Goal: Task Accomplishment & Management: Manage account settings

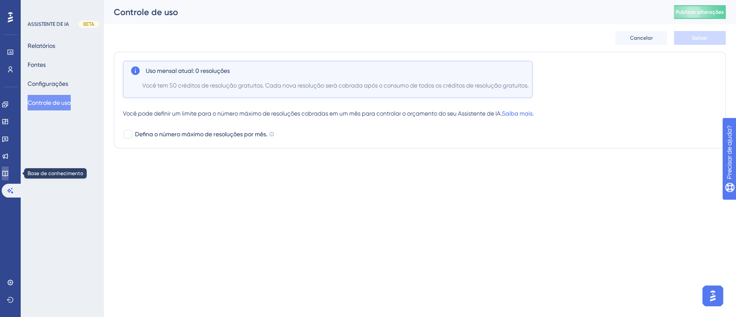
click at [9, 172] on link at bounding box center [5, 173] width 7 height 14
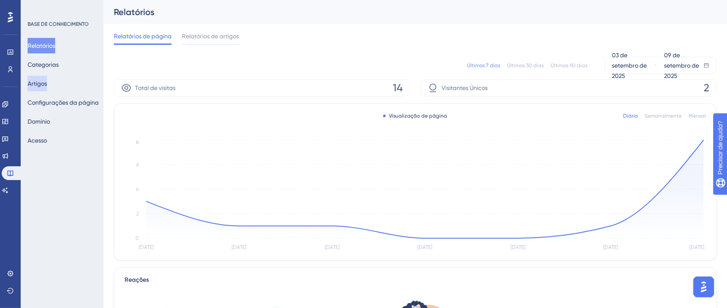
click at [46, 84] on font "Artigos" at bounding box center [37, 83] width 19 height 7
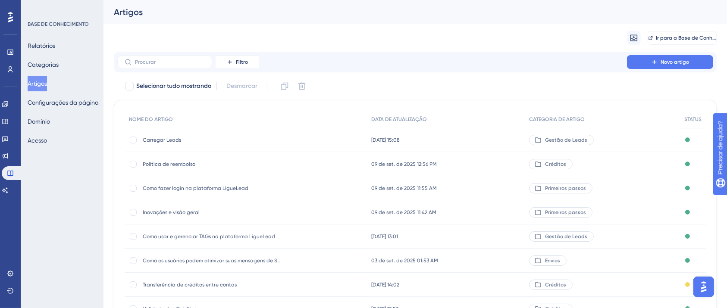
drag, startPoint x: 126, startPoint y: 0, endPoint x: 372, endPoint y: 21, distance: 247.0
click at [372, 21] on div "Artigos" at bounding box center [414, 12] width 623 height 24
click at [58, 66] on font "Categorias" at bounding box center [43, 64] width 31 height 7
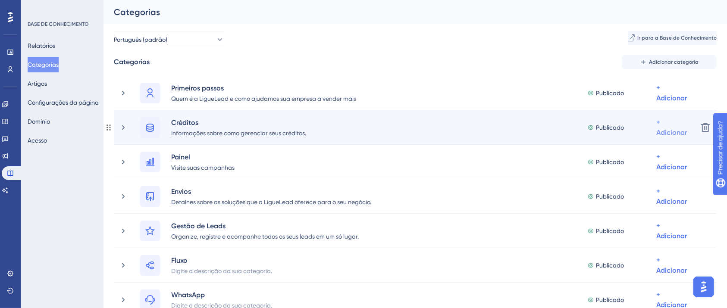
click at [661, 131] on font "+ Adicionar" at bounding box center [671, 127] width 31 height 19
click at [640, 174] on font "Adicionar artigos" at bounding box center [636, 172] width 47 height 7
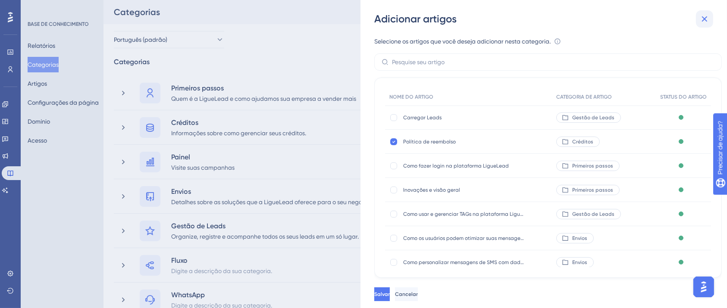
click at [711, 15] on button at bounding box center [704, 18] width 17 height 17
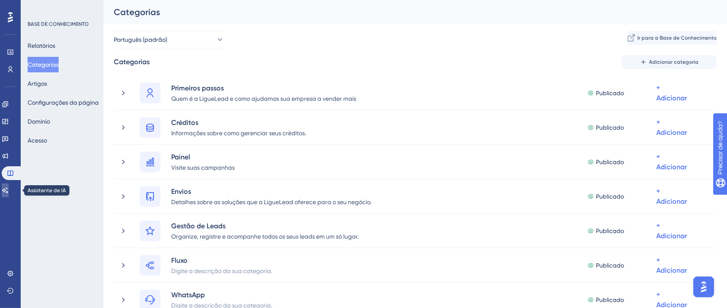
click at [8, 191] on icon at bounding box center [5, 190] width 7 height 7
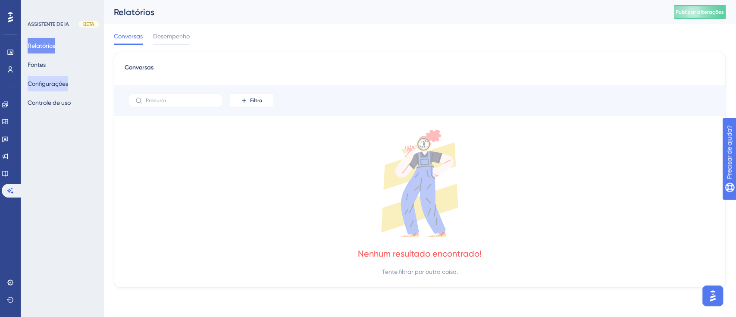
click at [56, 88] on font "Configurações" at bounding box center [48, 83] width 41 height 10
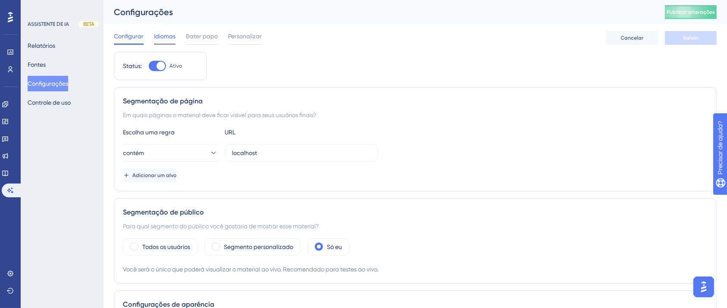
click at [167, 39] on font "Idiomas" at bounding box center [165, 36] width 22 height 7
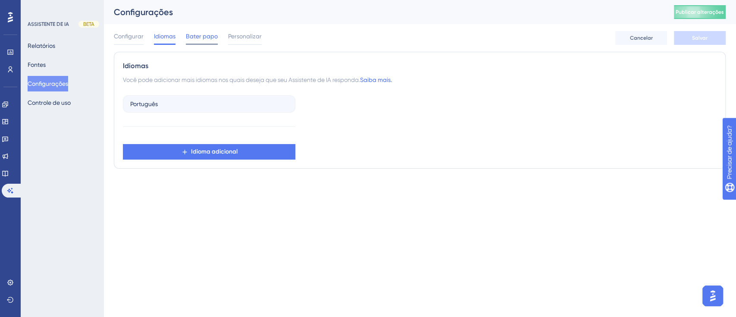
click at [202, 33] on font "Bater papo" at bounding box center [202, 36] width 32 height 7
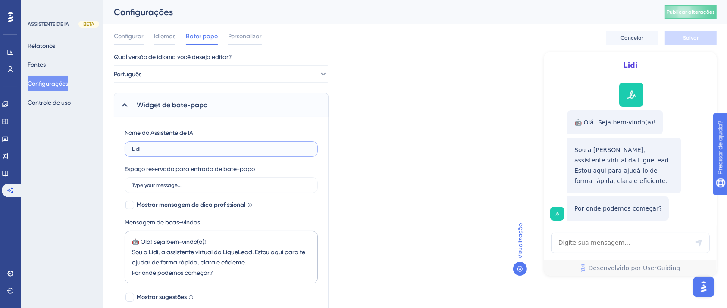
click at [166, 151] on input "Lidi" at bounding box center [221, 149] width 178 height 6
type input "L"
type input "B"
type input "Lidi"
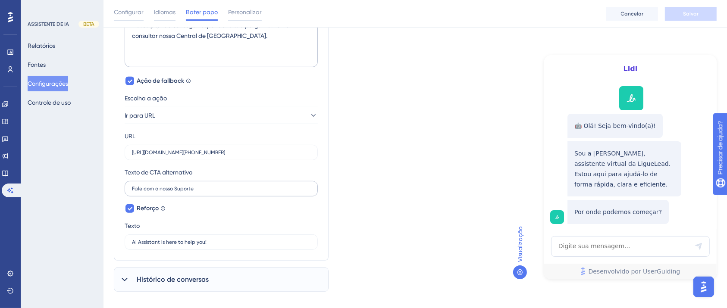
scroll to position [393, 0]
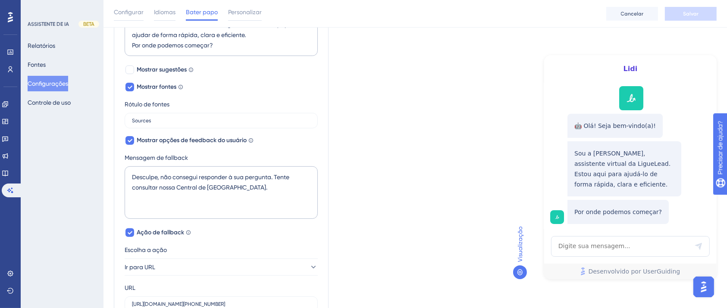
scroll to position [163, 0]
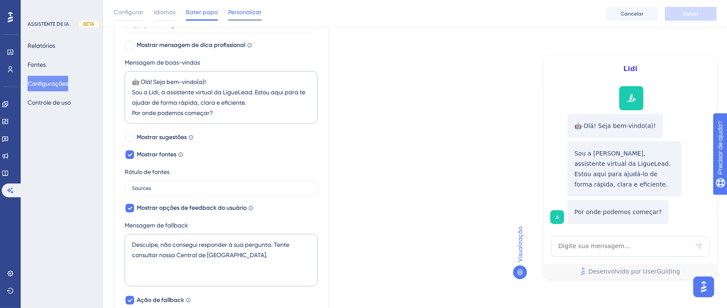
click at [250, 10] on font "Personalizar" at bounding box center [245, 12] width 34 height 7
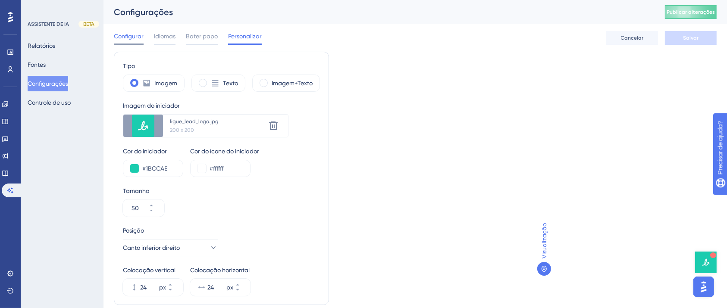
click at [129, 41] on span "Configurar" at bounding box center [129, 36] width 30 height 10
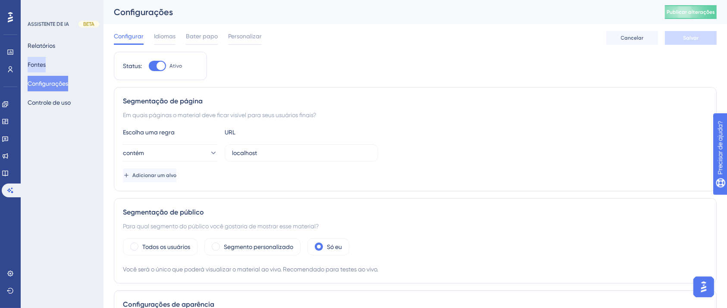
click at [46, 61] on font "Fontes" at bounding box center [37, 64] width 18 height 7
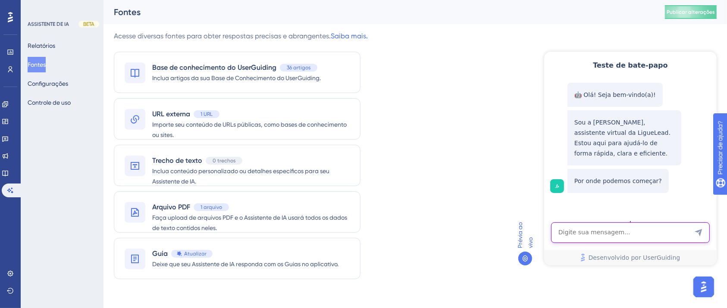
click at [582, 235] on textarea "Entrada de texto do assistente de IA" at bounding box center [629, 232] width 159 height 21
type textarea "sms flash"
click at [699, 231] on icon "Enviar mensagem" at bounding box center [697, 232] width 7 height 7
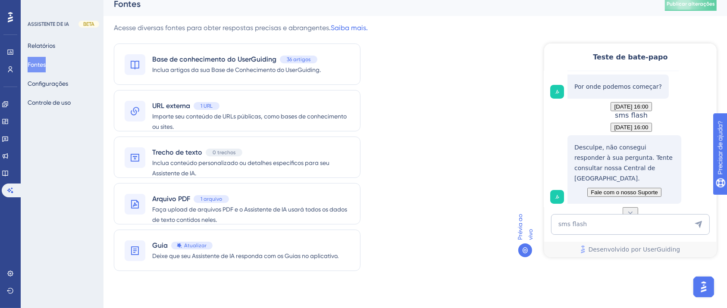
scroll to position [9, 0]
click at [649, 188] on span "Fale com o nosso Suporte" at bounding box center [623, 191] width 67 height 6
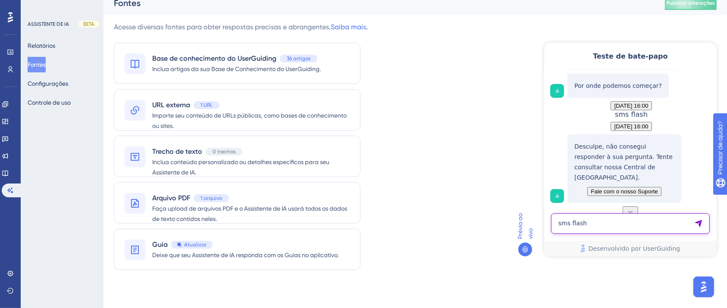
click at [608, 216] on textarea "sms flash" at bounding box center [629, 223] width 159 height 21
type textarea "l"
type textarea "gestão de leads"
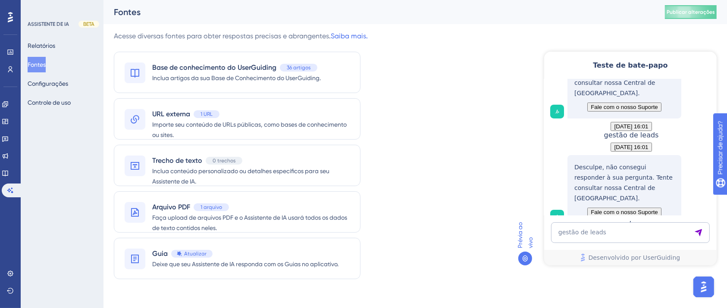
scroll to position [248, 0]
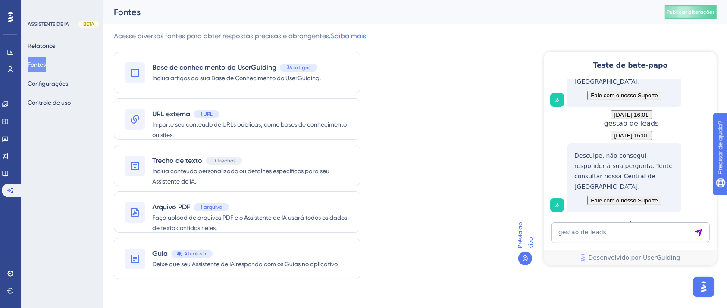
click at [499, 185] on div "Acesse diversas fontes para obter respostas precisas e abrangentes. Saiba mais.…" at bounding box center [415, 160] width 603 height 259
click at [68, 84] on font "Configurações" at bounding box center [48, 83] width 41 height 7
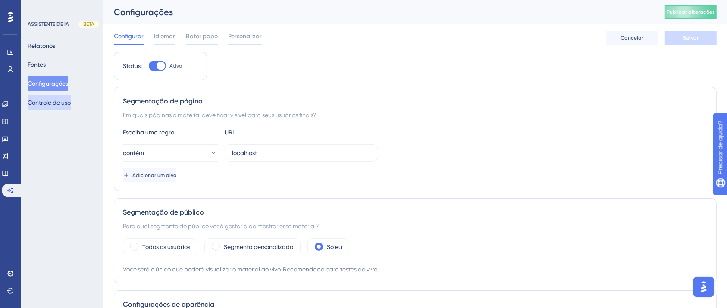
click at [63, 105] on font "Controle de uso" at bounding box center [49, 102] width 43 height 7
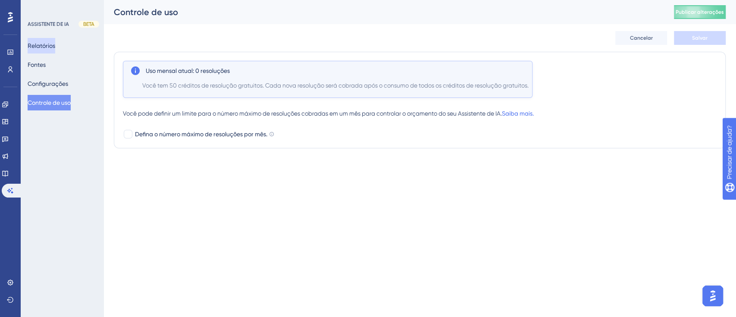
click at [51, 48] on font "Relatórios" at bounding box center [42, 45] width 28 height 7
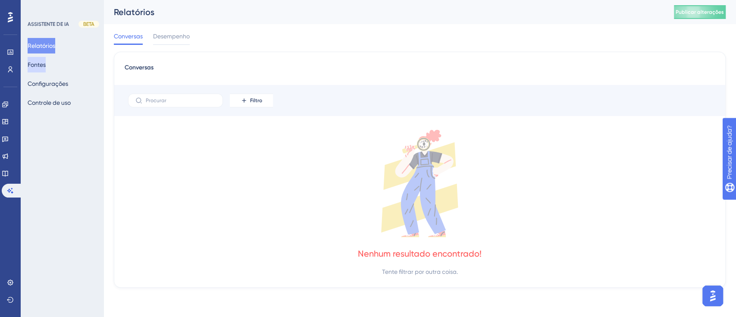
click at [46, 64] on font "Fontes" at bounding box center [37, 64] width 18 height 7
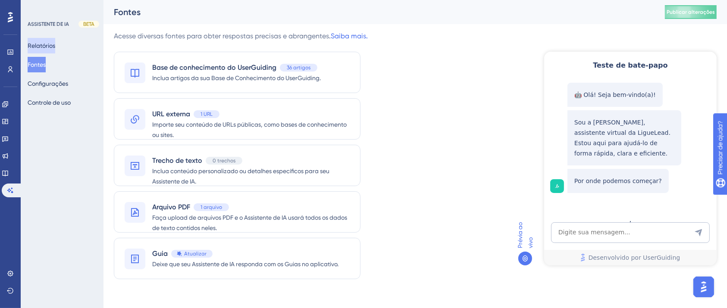
click at [47, 46] on font "Relatórios" at bounding box center [42, 45] width 28 height 7
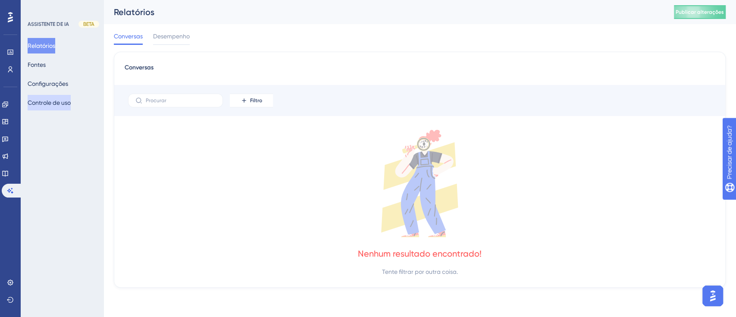
click at [59, 108] on button "Controle de uso" at bounding box center [49, 103] width 43 height 16
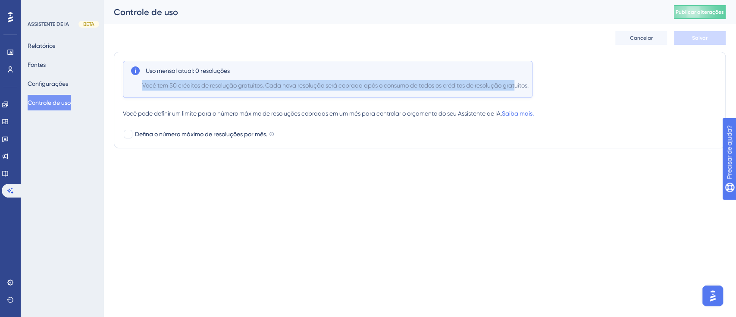
drag, startPoint x: 147, startPoint y: 83, endPoint x: 519, endPoint y: 85, distance: 372.4
click at [519, 85] on div "Uso mensal atual: 0 resoluções Você tem 50 créditos de resolução gratuitos. Cad…" at bounding box center [327, 79] width 409 height 37
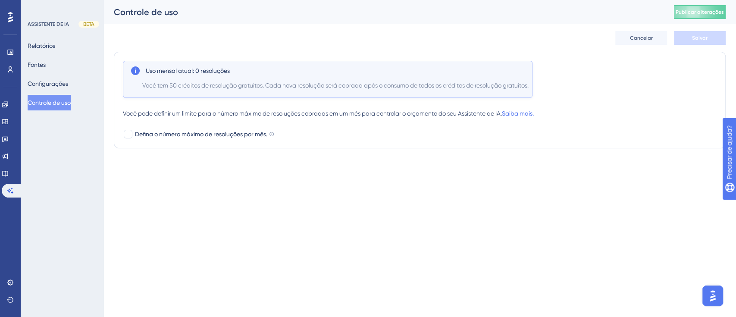
click at [155, 128] on div "Uso mensal atual: 0 resoluções Você tem 50 créditos de resolução gratuitos. Cad…" at bounding box center [420, 100] width 594 height 78
click at [158, 131] on font "Defina o número máximo de resoluções por mês." at bounding box center [201, 134] width 132 height 7
click at [128, 129] on div at bounding box center [128, 134] width 10 height 10
checkbox input "false"
click at [54, 79] on font "Configurações" at bounding box center [48, 83] width 41 height 10
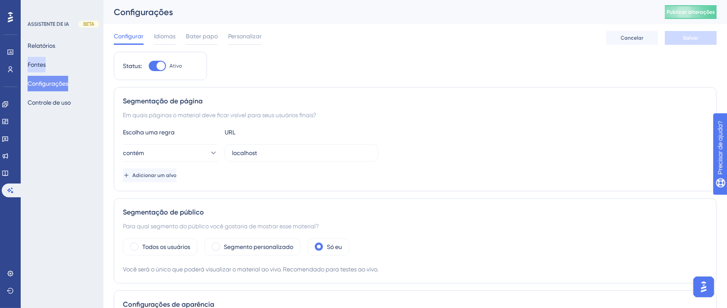
click at [46, 70] on button "Fontes" at bounding box center [37, 65] width 18 height 16
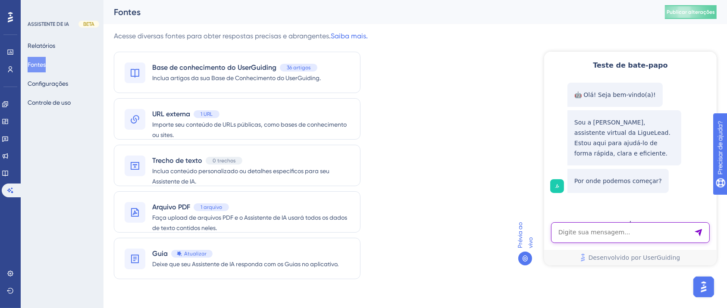
click at [606, 235] on textarea "Entrada de texto do assistente de IA" at bounding box center [629, 232] width 159 height 21
click at [617, 233] on textarea "Entrada de texto do assistente de IA" at bounding box center [629, 232] width 159 height 21
click at [634, 232] on textarea "Entrada de texto do assistente de IA" at bounding box center [629, 232] width 159 height 21
type textarea "como subir uma lista"
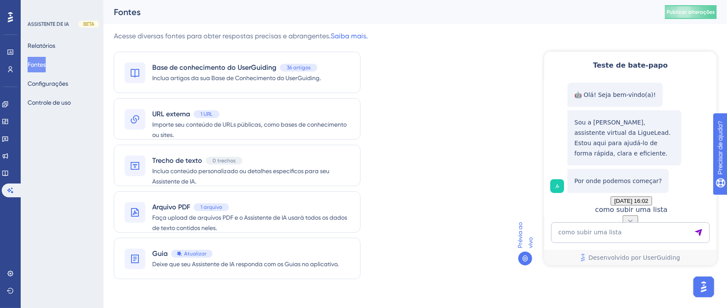
click at [629, 215] on button at bounding box center [630, 220] width 16 height 11
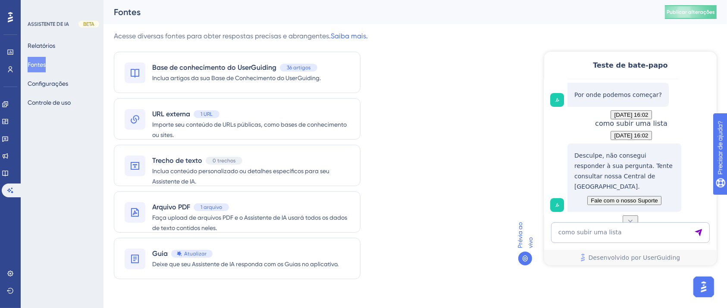
click at [630, 216] on icon at bounding box center [629, 220] width 9 height 9
click at [631, 216] on icon at bounding box center [629, 220] width 9 height 9
click at [64, 84] on font "Configurações" at bounding box center [48, 83] width 41 height 7
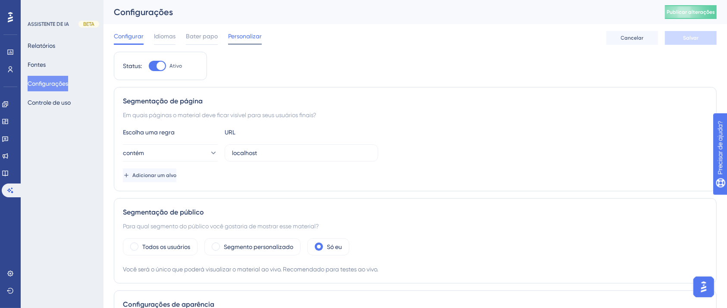
click at [235, 39] on font "Personalizar" at bounding box center [245, 36] width 34 height 7
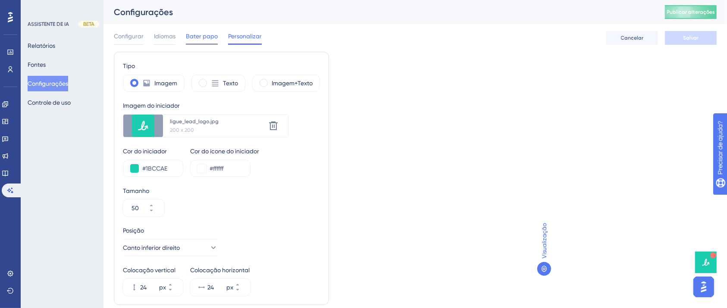
click at [197, 42] on div "Bater papo" at bounding box center [202, 38] width 32 height 14
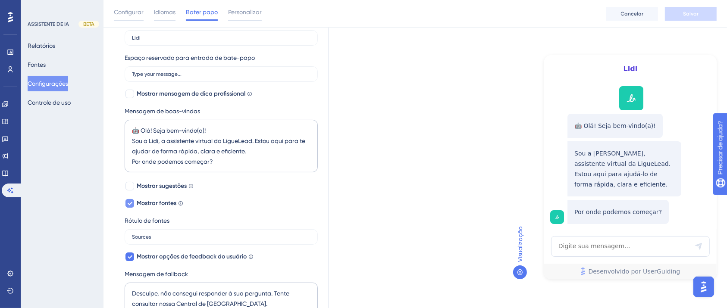
scroll to position [172, 0]
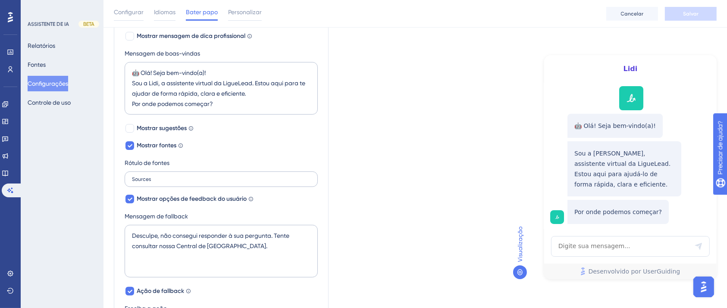
click at [158, 182] on label "Sources" at bounding box center [221, 180] width 193 height 16
click at [158, 182] on input "Sources" at bounding box center [221, 179] width 178 height 6
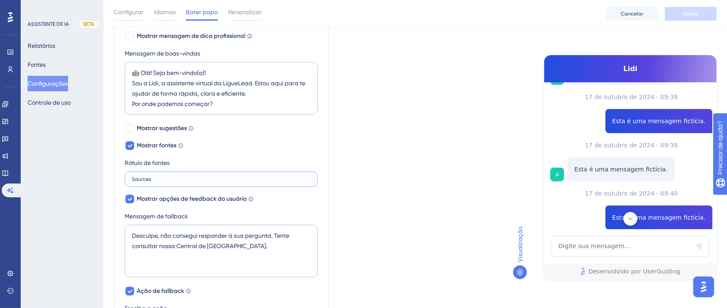
scroll to position [142, 0]
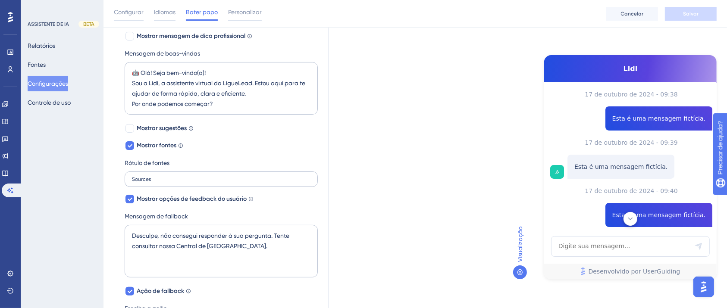
click at [158, 182] on label "Sources" at bounding box center [221, 180] width 193 height 16
click at [158, 182] on input "Sources" at bounding box center [221, 179] width 178 height 6
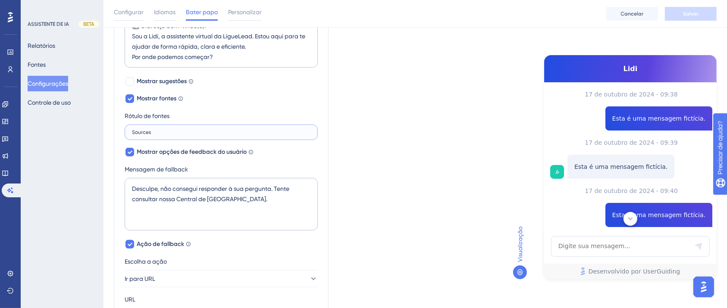
scroll to position [230, 0]
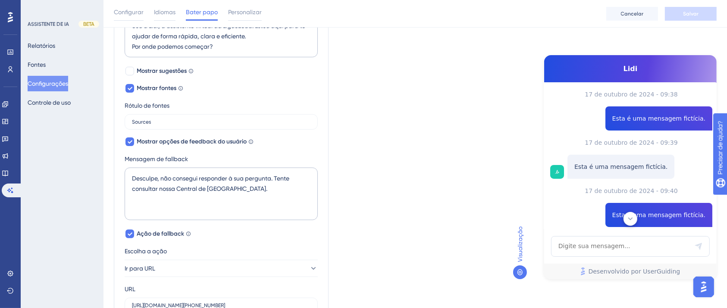
click at [165, 108] on font "Rótulo de fontes" at bounding box center [147, 105] width 45 height 7
click at [166, 69] on font "Mostrar sugestões" at bounding box center [162, 70] width 50 height 7
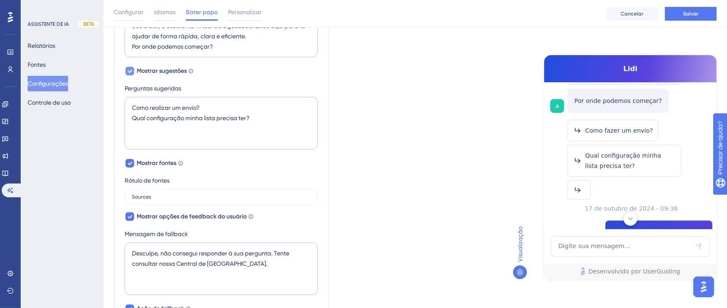
scroll to position [103, 0]
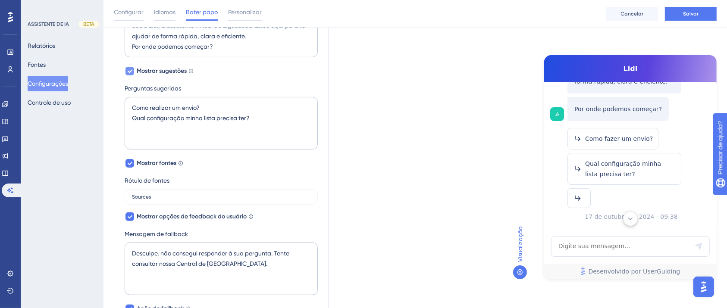
click at [166, 69] on font "Mostrar sugestões" at bounding box center [162, 70] width 50 height 7
checkbox input "false"
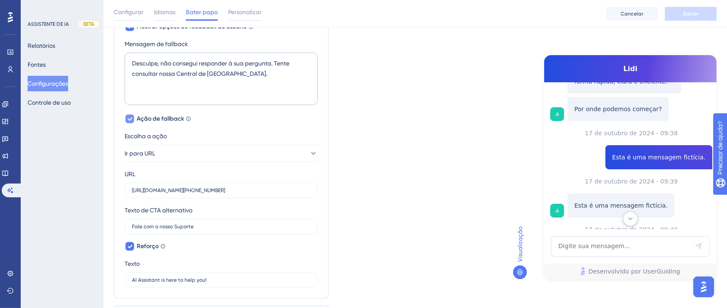
click at [172, 120] on font "Ação de fallback" at bounding box center [160, 118] width 47 height 7
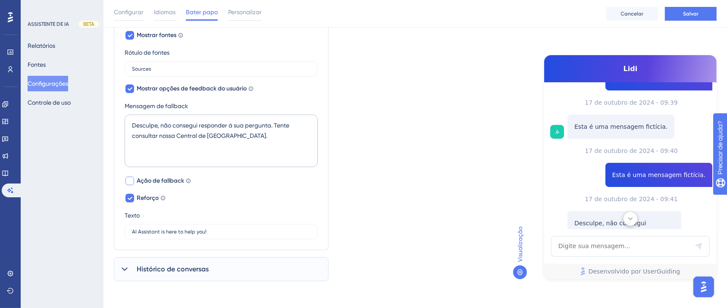
scroll to position [201, 0]
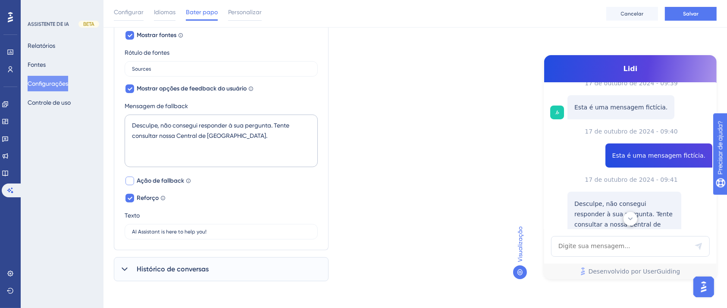
click at [168, 178] on font "Ação de fallback" at bounding box center [160, 180] width 47 height 7
checkbox input "true"
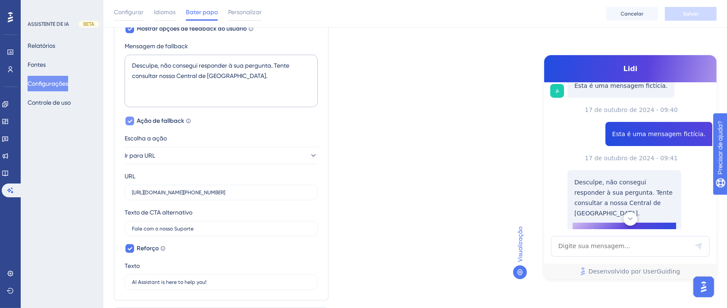
scroll to position [393, 0]
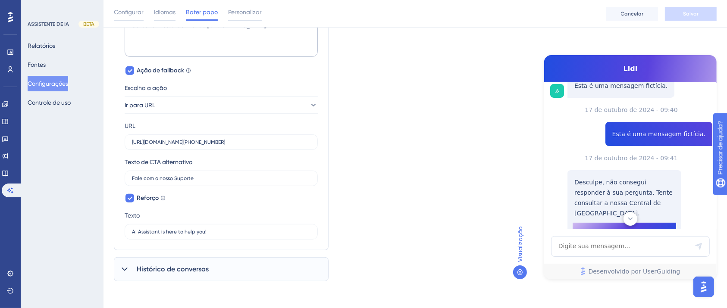
click at [161, 266] on font "Histórico de conversas" at bounding box center [173, 269] width 72 height 8
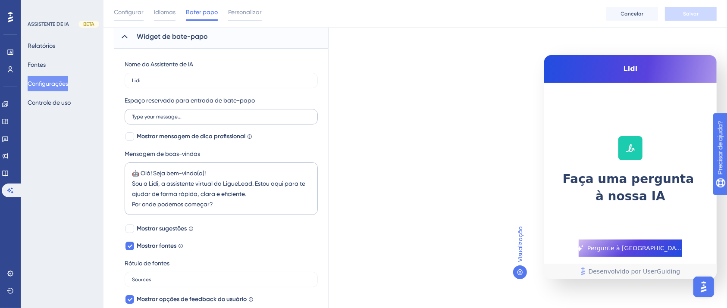
scroll to position [20, 0]
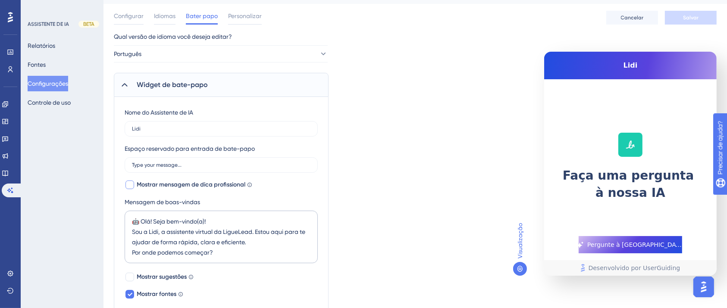
click at [180, 187] on font "Mostrar mensagem de dica profissional" at bounding box center [191, 184] width 109 height 7
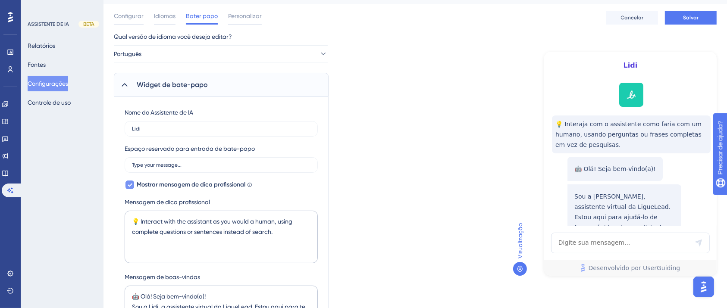
click at [180, 187] on font "Mostrar mensagem de dica profissional" at bounding box center [191, 184] width 109 height 7
checkbox input "false"
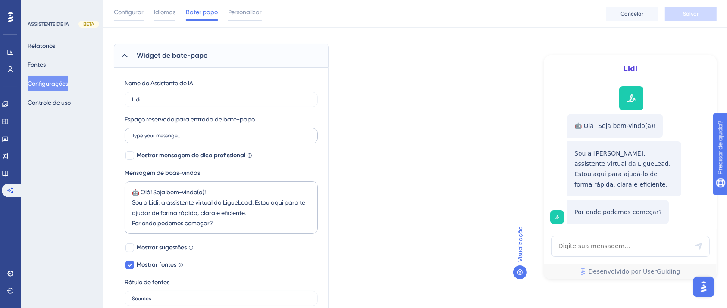
scroll to position [0, 0]
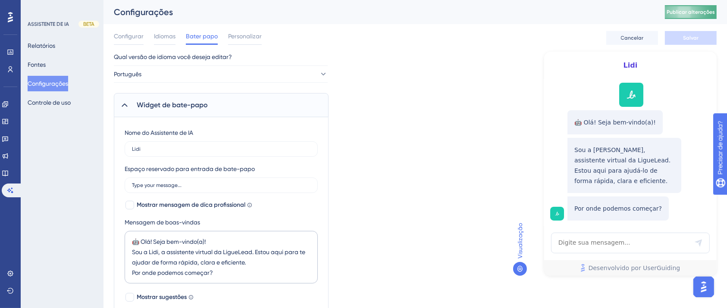
click at [686, 12] on font "Publicar alterações" at bounding box center [690, 12] width 48 height 6
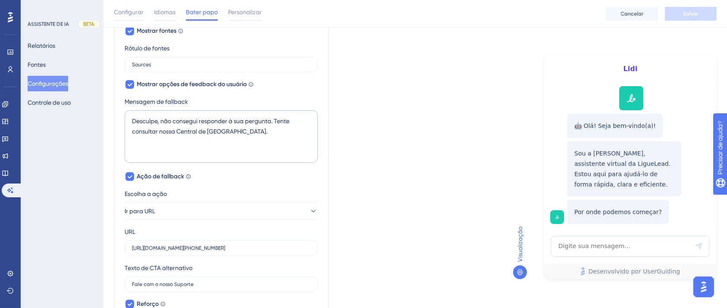
scroll to position [459, 0]
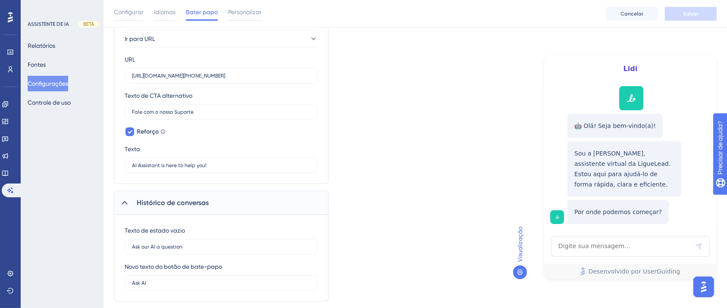
click at [519, 266] on div at bounding box center [520, 273] width 14 height 14
click at [520, 270] on icon at bounding box center [519, 272] width 7 height 7
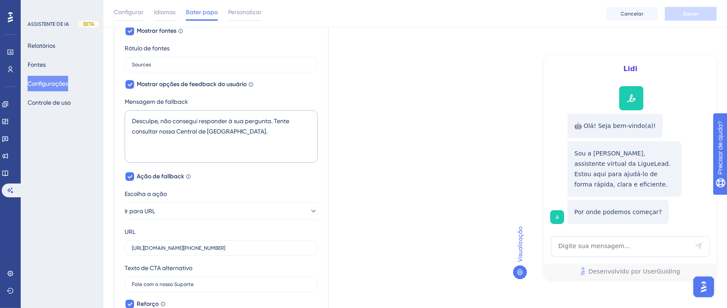
scroll to position [0, 0]
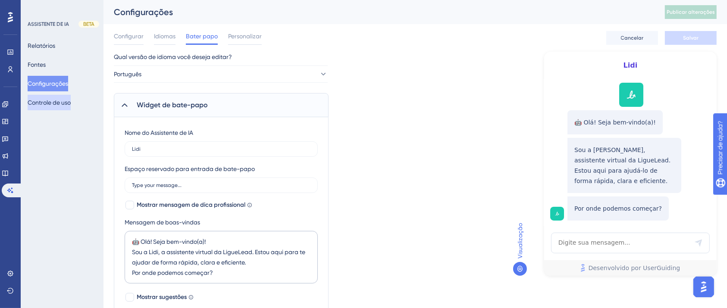
click at [62, 104] on font "Controle de uso" at bounding box center [49, 102] width 43 height 7
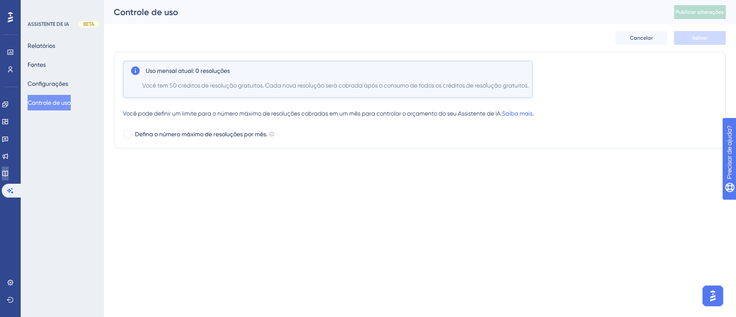
click at [8, 178] on link at bounding box center [5, 173] width 7 height 14
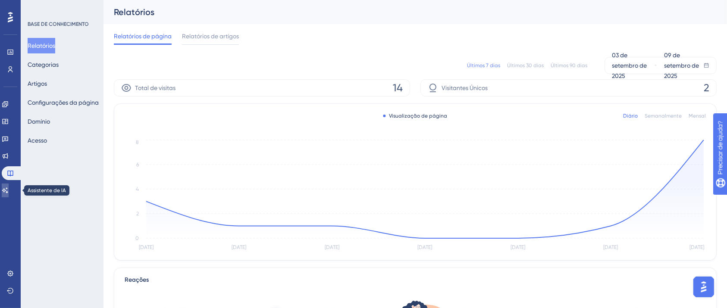
click at [8, 190] on icon at bounding box center [5, 190] width 6 height 6
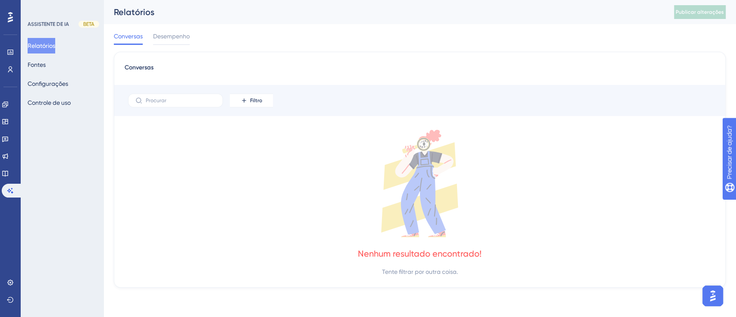
click at [61, 57] on div "Relatórios Fontes Configurações Controle de uso" at bounding box center [63, 74] width 70 height 72
click at [58, 59] on div "Relatórios Fontes Configurações Controle de uso" at bounding box center [63, 74] width 70 height 72
click at [45, 61] on font "Fontes" at bounding box center [37, 64] width 18 height 7
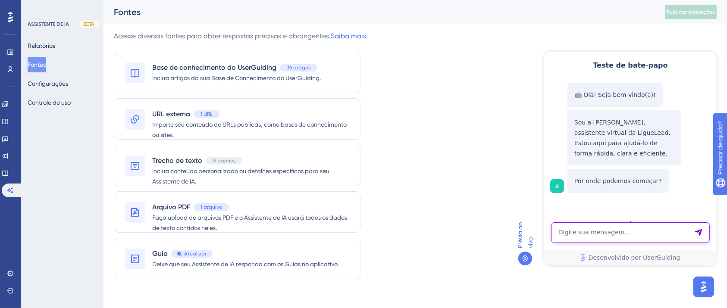
click at [616, 228] on textarea "Entrada de texto do assistente de IA" at bounding box center [629, 232] width 159 height 21
type textarea "flash"
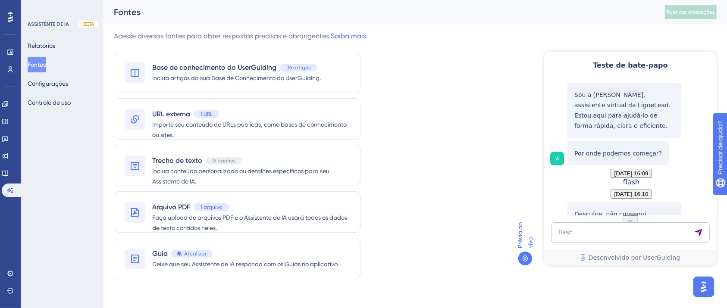
scroll to position [109, 0]
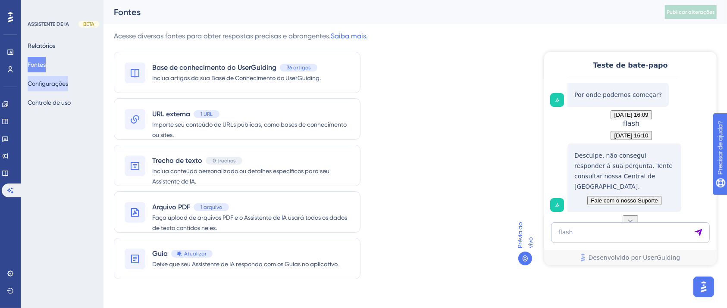
click at [68, 88] on button "Configurações" at bounding box center [48, 84] width 41 height 16
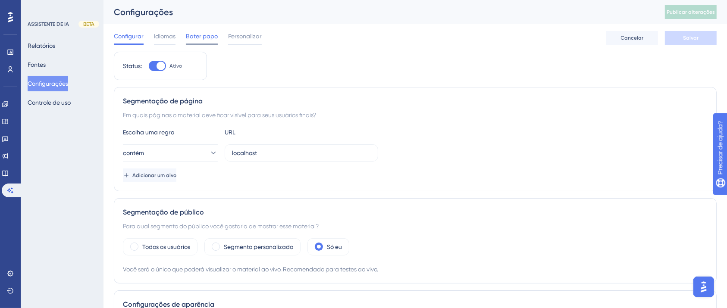
click at [204, 37] on font "Bater papo" at bounding box center [202, 36] width 32 height 7
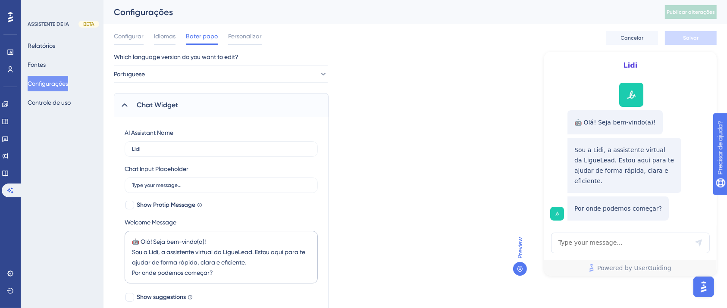
click at [262, 36] on div "Configurar Idiomas Bater papo Personalizar Cancelar Salvar" at bounding box center [415, 38] width 603 height 28
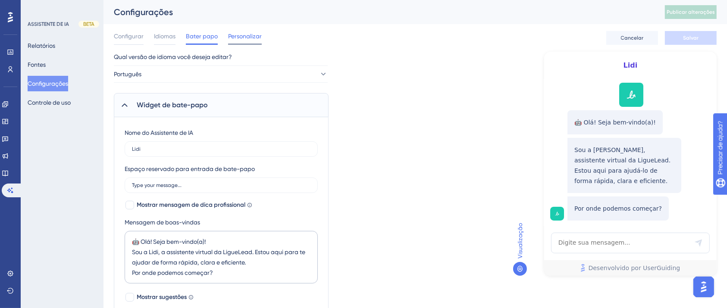
click at [253, 36] on font "Personalizar" at bounding box center [245, 36] width 34 height 7
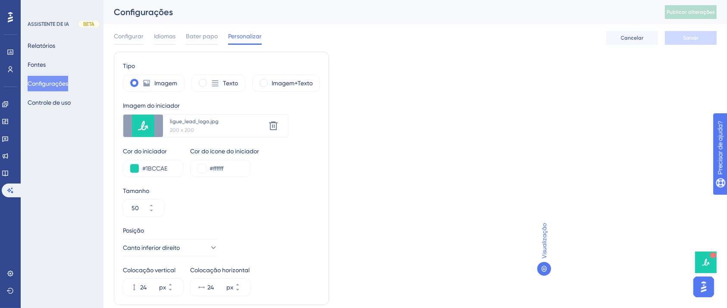
click at [220, 36] on div "Configurar Idiomas Bater papo Personalizar" at bounding box center [188, 38] width 148 height 14
click at [217, 36] on font "Bater papo" at bounding box center [202, 36] width 32 height 7
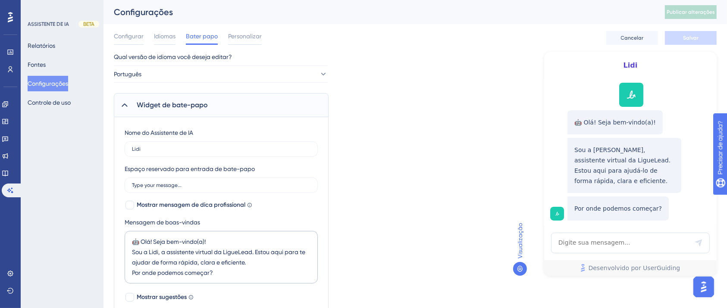
click at [148, 43] on div "Configurar Idiomas Bater papo Personalizar" at bounding box center [188, 38] width 148 height 14
click at [159, 43] on div "Idiomas" at bounding box center [165, 38] width 22 height 14
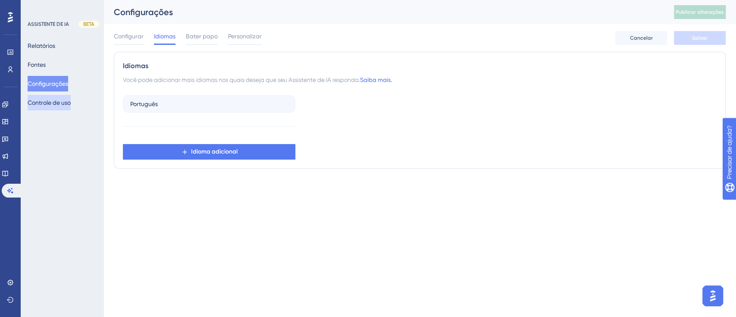
click at [32, 102] on button "Controle de uso" at bounding box center [49, 103] width 43 height 16
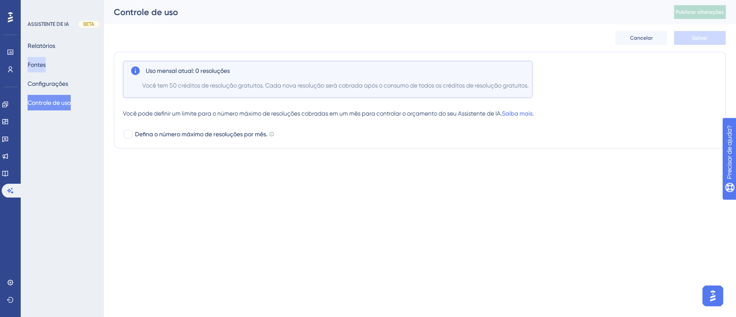
click at [46, 67] on font "Fontes" at bounding box center [37, 64] width 18 height 7
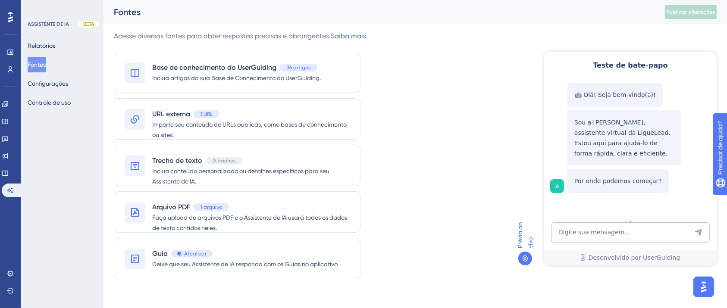
click at [48, 54] on div "Relatórios Fontes Configurações Controle de uso" at bounding box center [63, 74] width 70 height 72
click at [48, 50] on font "Relatórios" at bounding box center [42, 46] width 28 height 10
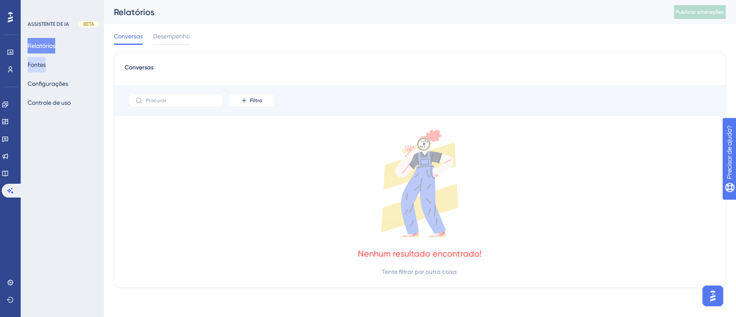
click at [46, 69] on font "Fontes" at bounding box center [37, 64] width 18 height 10
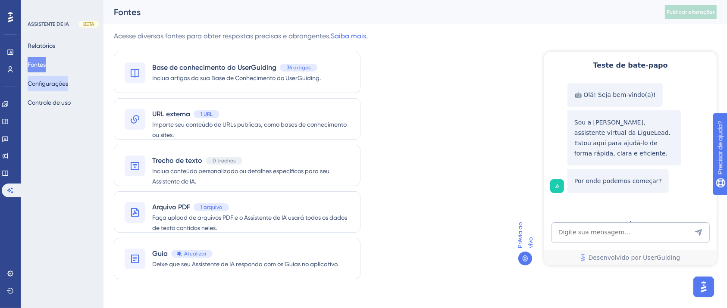
click at [64, 81] on font "Configurações" at bounding box center [48, 83] width 41 height 7
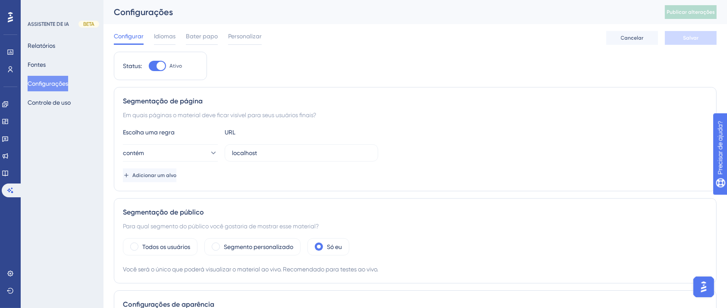
click at [151, 34] on div "Configurar Idiomas Bater papo Personalizar" at bounding box center [188, 38] width 148 height 14
click at [187, 34] on font "Bater papo" at bounding box center [202, 36] width 32 height 7
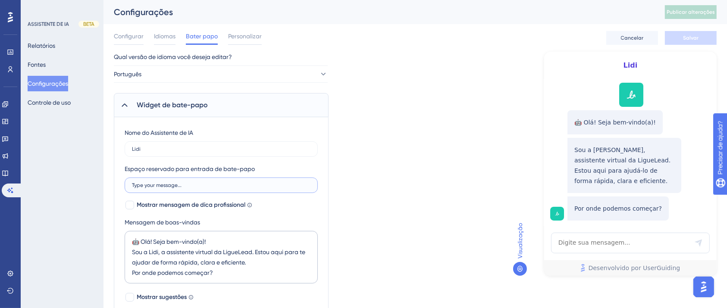
click at [190, 187] on input "Type your message..." at bounding box center [221, 185] width 178 height 6
click at [195, 204] on font "Mostrar mensagem de dica profissional" at bounding box center [191, 204] width 109 height 7
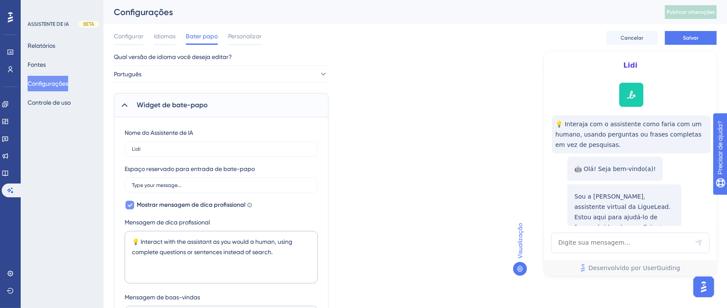
click at [195, 204] on font "Mostrar mensagem de dica profissional" at bounding box center [191, 204] width 109 height 7
checkbox input "false"
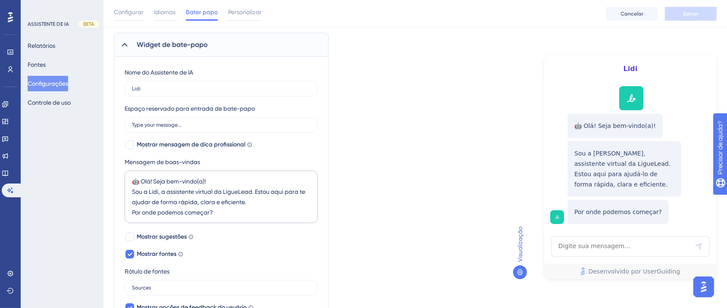
scroll to position [115, 0]
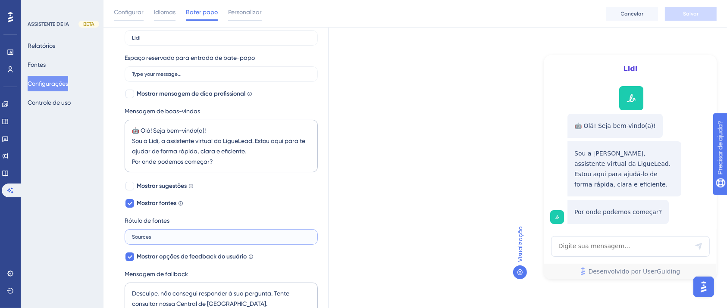
click at [159, 235] on input "Sources" at bounding box center [221, 237] width 178 height 6
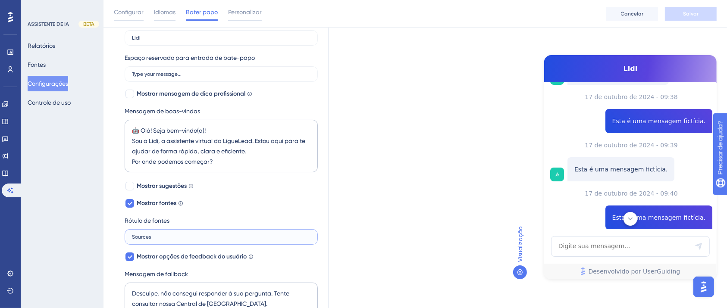
scroll to position [142, 0]
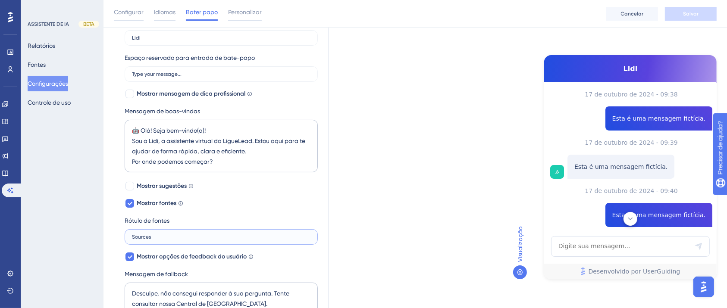
click at [186, 239] on input "Sources" at bounding box center [221, 237] width 178 height 6
click at [175, 231] on label "Sources" at bounding box center [221, 237] width 193 height 16
click at [175, 234] on input "Sources" at bounding box center [221, 237] width 178 height 6
click at [176, 231] on label "Sources" at bounding box center [221, 237] width 193 height 16
click at [176, 234] on input "Sources" at bounding box center [221, 237] width 178 height 6
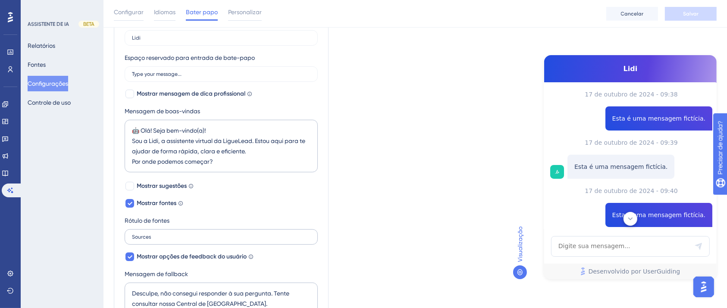
click at [142, 240] on label "Sources" at bounding box center [221, 237] width 193 height 16
click at [142, 240] on input "Sources" at bounding box center [221, 237] width 178 height 6
click at [142, 240] on label "Sources" at bounding box center [221, 237] width 193 height 16
click at [142, 240] on input "Sources" at bounding box center [221, 237] width 178 height 6
click at [142, 240] on label "Sources" at bounding box center [221, 237] width 193 height 16
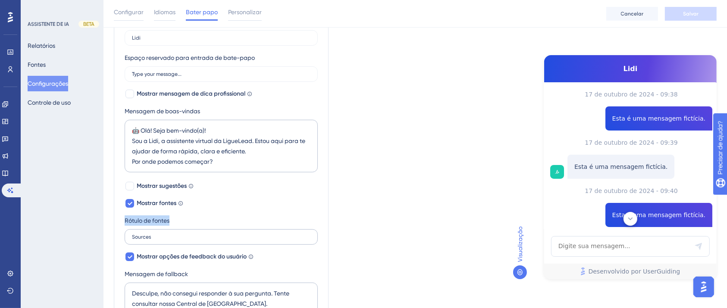
click at [142, 240] on input "Sources" at bounding box center [221, 237] width 178 height 6
click at [142, 240] on label "Sources" at bounding box center [221, 237] width 193 height 16
click at [142, 240] on input "Sources" at bounding box center [221, 237] width 178 height 6
click at [160, 229] on label "Sources" at bounding box center [221, 237] width 193 height 16
click at [160, 234] on input "Sources" at bounding box center [221, 237] width 178 height 6
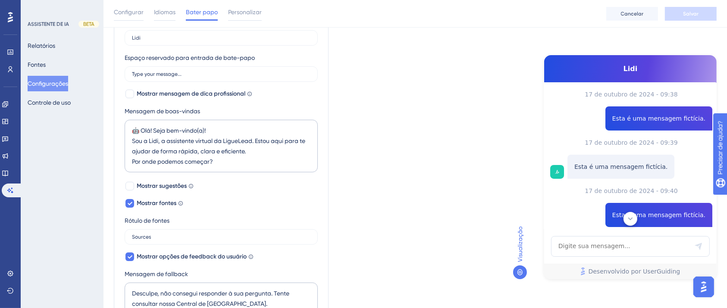
click at [164, 224] on font "Rótulo de fontes" at bounding box center [147, 221] width 45 height 10
click at [165, 216] on font "Rótulo de fontes" at bounding box center [147, 221] width 45 height 10
click at [166, 239] on input "Sources" at bounding box center [221, 237] width 178 height 6
click at [165, 239] on input "Sources" at bounding box center [221, 237] width 178 height 6
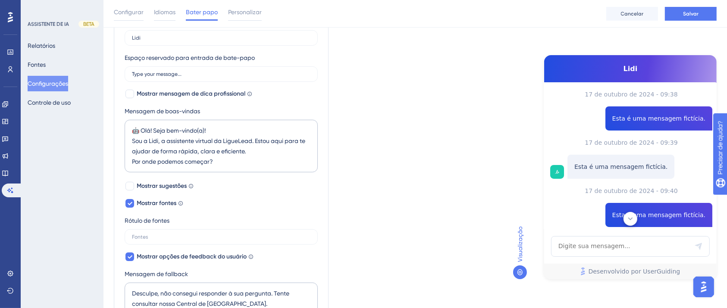
click at [203, 214] on div "Nome do Assistente de IA [PERSON_NAME] reservado para entrada de bate-papo Type…" at bounding box center [221, 267] width 193 height 502
click at [208, 234] on input "text" at bounding box center [221, 237] width 178 height 6
type input "Sources"
click at [239, 212] on div "Nome do Assistente de IA [PERSON_NAME] reservado para entrada de bate-papo Type…" at bounding box center [221, 267] width 193 height 502
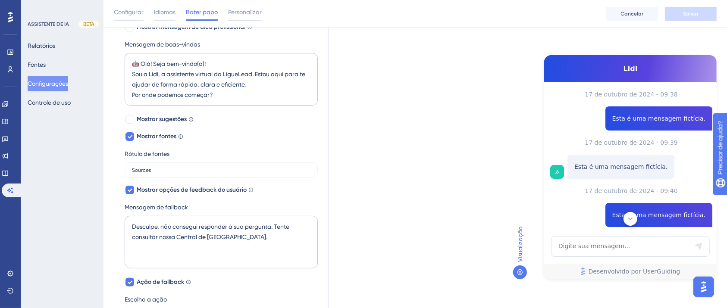
scroll to position [230, 0]
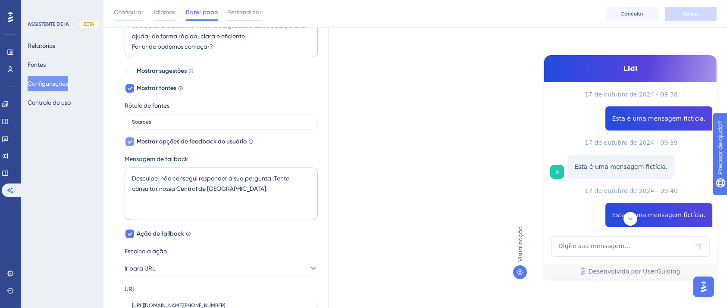
click at [198, 143] on font "Mostrar opções de feedback do usuário" at bounding box center [192, 141] width 110 height 7
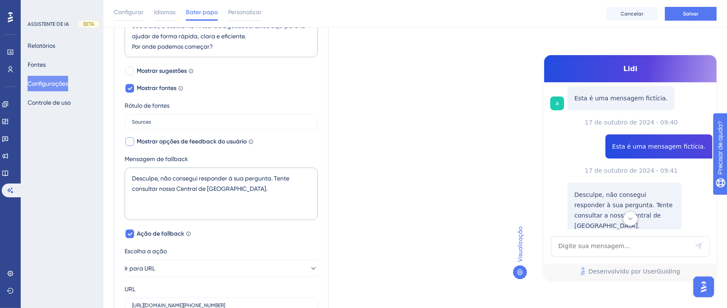
scroll to position [223, 0]
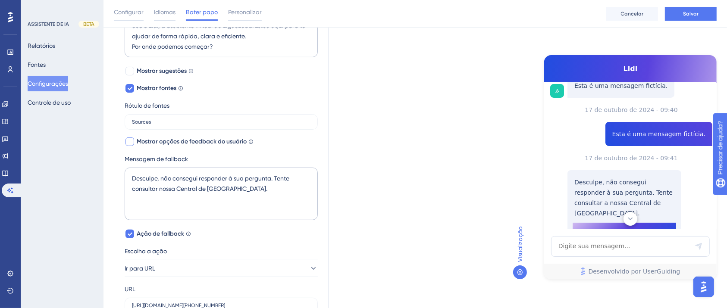
click at [198, 143] on font "Mostrar opções de feedback do usuário" at bounding box center [192, 141] width 110 height 7
click at [197, 179] on textarea "Desculpe, não consegui responder à sua pergunta. Tente consultar nossa Central …" at bounding box center [221, 194] width 193 height 53
click at [195, 141] on font "Mostrar opções de feedback do usuário" at bounding box center [192, 141] width 110 height 7
checkbox input "false"
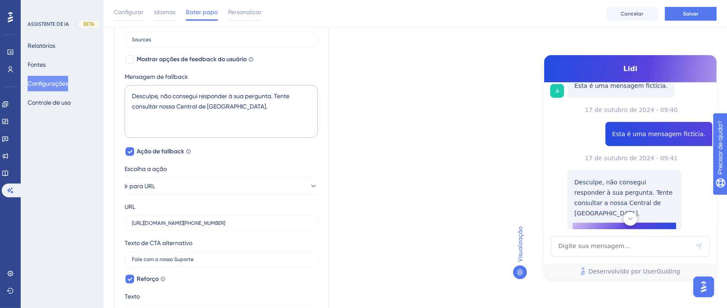
scroll to position [230, 0]
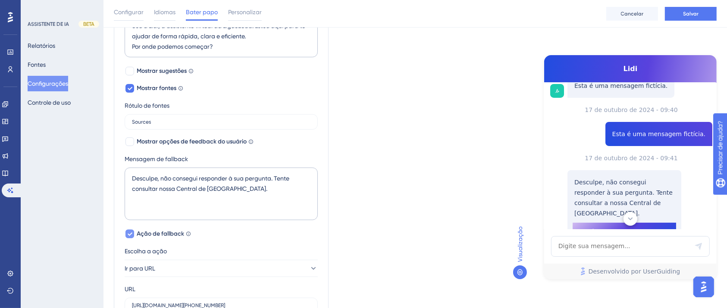
click at [157, 233] on font "Ação de fallback" at bounding box center [160, 233] width 47 height 7
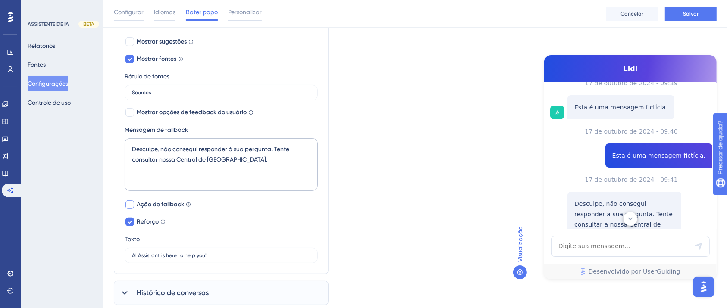
scroll to position [283, 0]
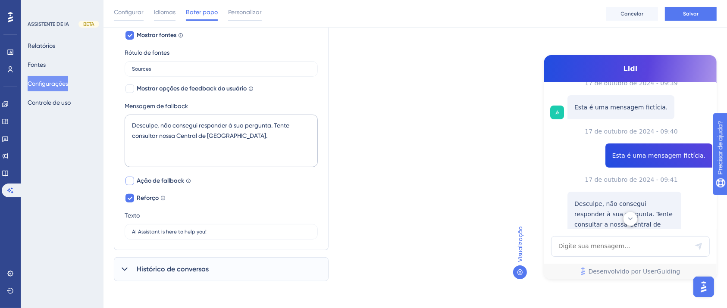
click at [166, 180] on font "Ação de fallback" at bounding box center [160, 180] width 47 height 7
checkbox input "true"
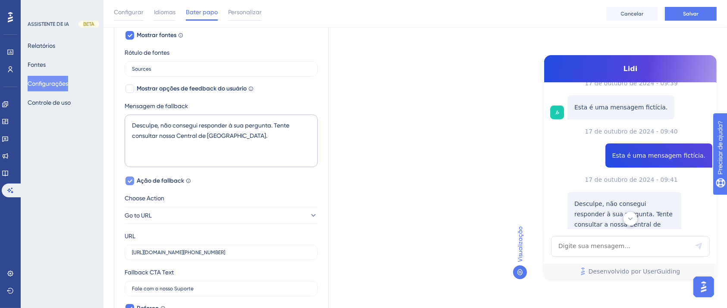
scroll to position [223, 0]
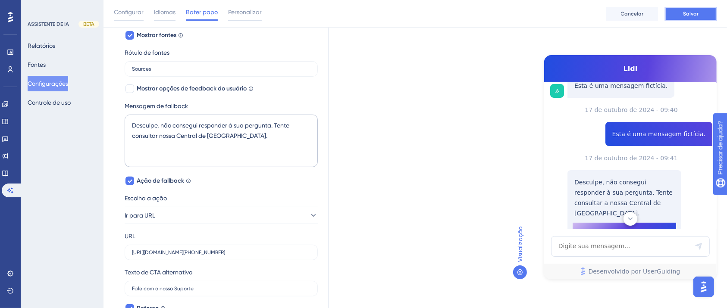
click at [687, 13] on font "Salvar" at bounding box center [691, 14] width 16 height 6
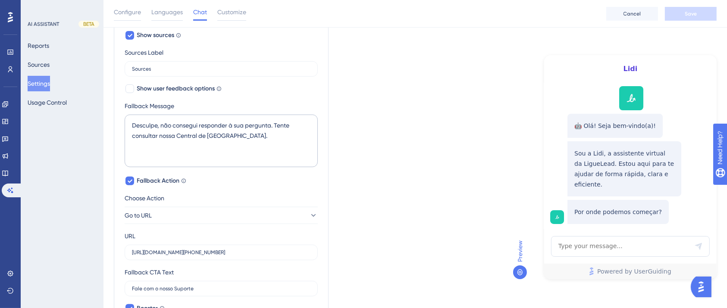
click at [374, 94] on div "Which language version do you want to edit? Portuguese Chat Widget AI Assistant…" at bounding box center [415, 81] width 603 height 619
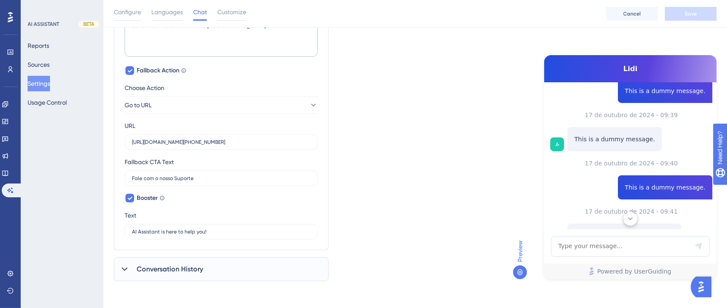
scroll to position [223, 0]
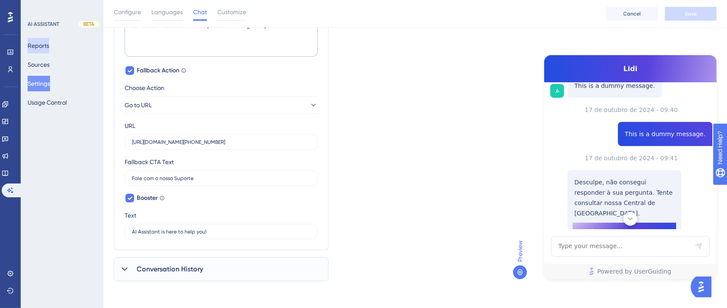
click at [49, 44] on button "Reports" at bounding box center [39, 46] width 22 height 16
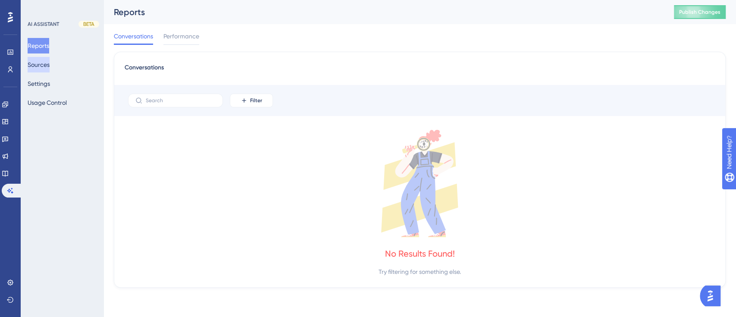
click at [48, 70] on button "Sources" at bounding box center [39, 65] width 22 height 16
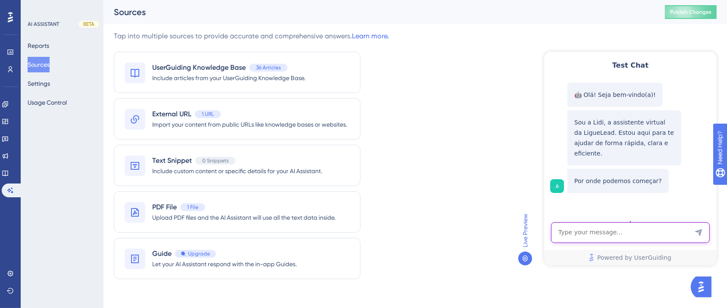
click at [609, 230] on textarea "AI Assistant Text Input" at bounding box center [629, 232] width 159 height 21
type textarea "flash"
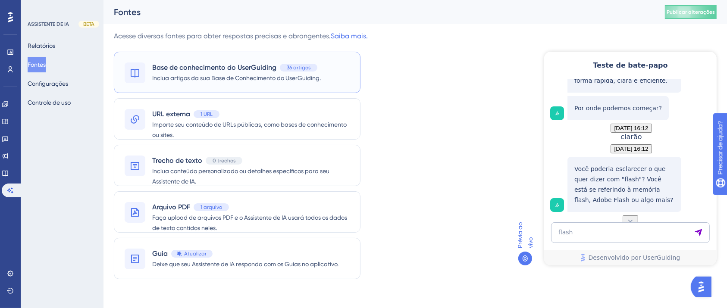
click at [298, 81] on font "Inclua artigos da sua Base de Conhecimento do UserGuiding." at bounding box center [236, 78] width 169 height 7
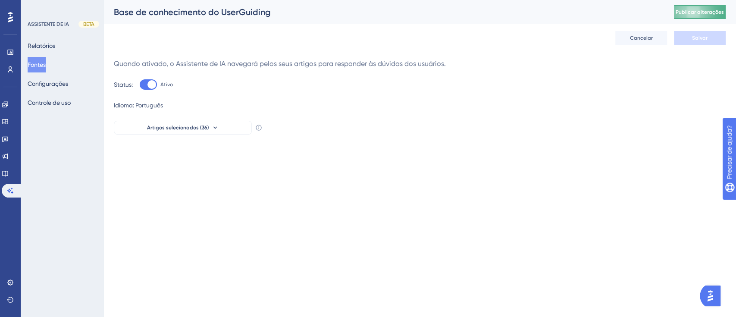
click at [712, 7] on button "Publicar alterações" at bounding box center [700, 12] width 52 height 14
click at [51, 81] on font "Configurações" at bounding box center [48, 83] width 41 height 7
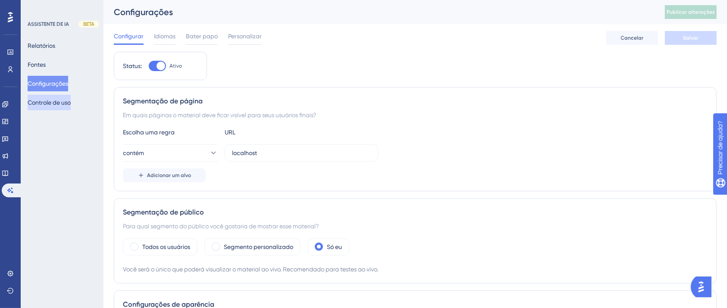
click at [71, 100] on font "Controle de uso" at bounding box center [49, 102] width 43 height 7
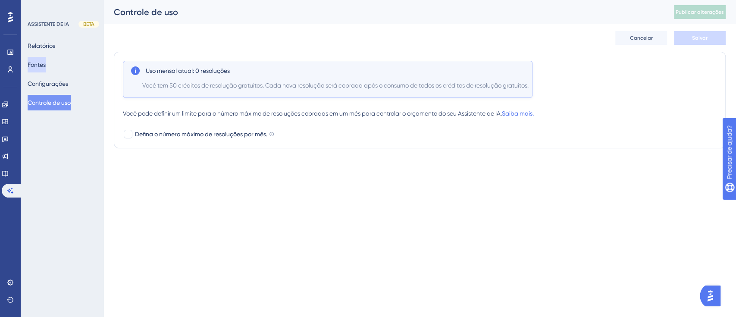
drag, startPoint x: 51, startPoint y: 56, endPoint x: 41, endPoint y: 61, distance: 11.6
click at [41, 61] on div "Relatórios Fontes Configurações Controle de uso" at bounding box center [63, 74] width 70 height 72
click at [41, 61] on font "Fontes" at bounding box center [37, 64] width 18 height 7
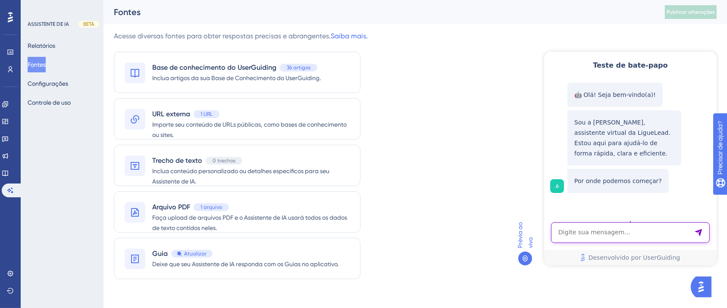
click at [582, 228] on textarea "Entrada de texto do assistente de IA" at bounding box center [629, 232] width 159 height 21
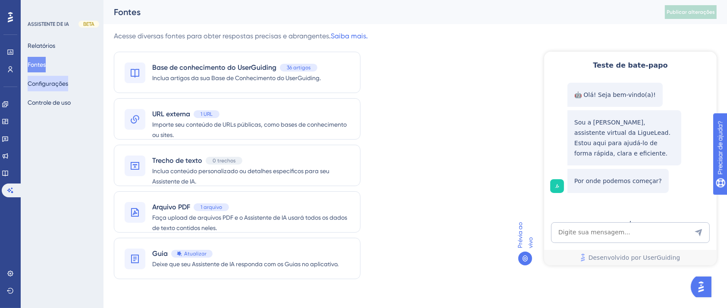
click at [62, 88] on font "Configurações" at bounding box center [48, 83] width 41 height 10
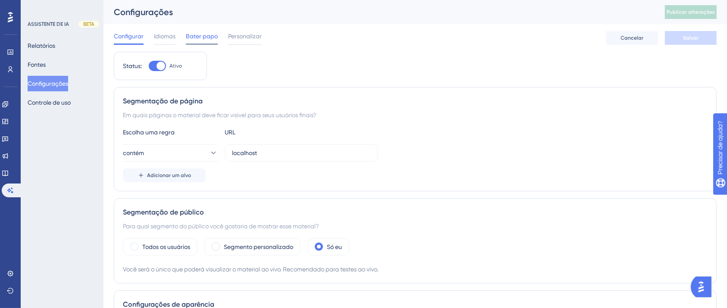
click at [206, 34] on font "Bater papo" at bounding box center [202, 36] width 32 height 7
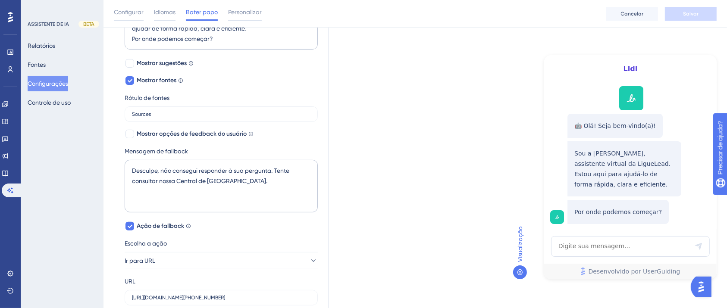
scroll to position [238, 0]
click at [181, 130] on font "Mostrar opções de feedback do usuário" at bounding box center [192, 132] width 110 height 7
checkbox input "true"
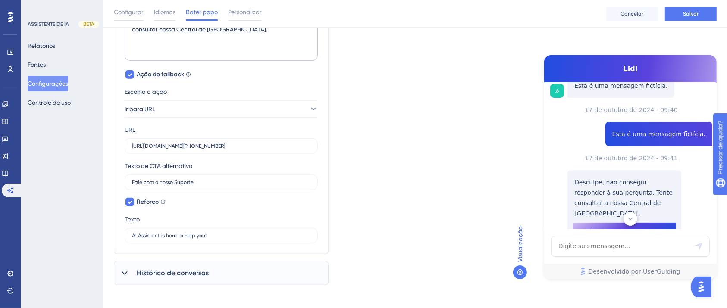
scroll to position [393, 0]
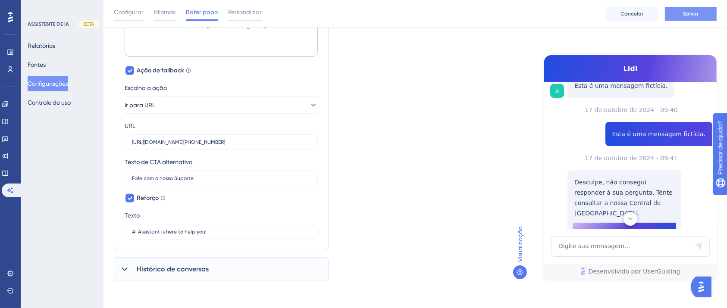
click at [697, 16] on font "Salvar" at bounding box center [691, 14] width 16 height 6
click at [64, 101] on font "Controle de uso" at bounding box center [49, 102] width 43 height 7
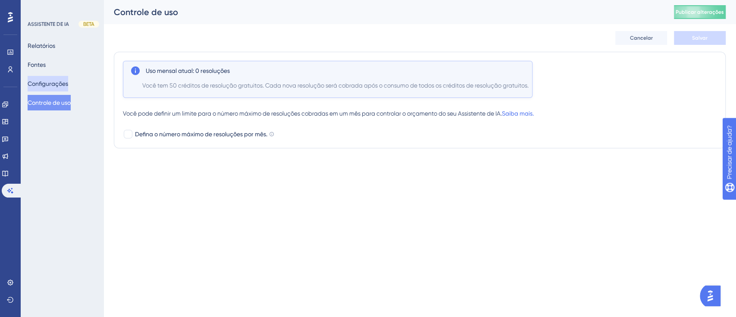
click at [59, 84] on font "Configurações" at bounding box center [48, 83] width 41 height 7
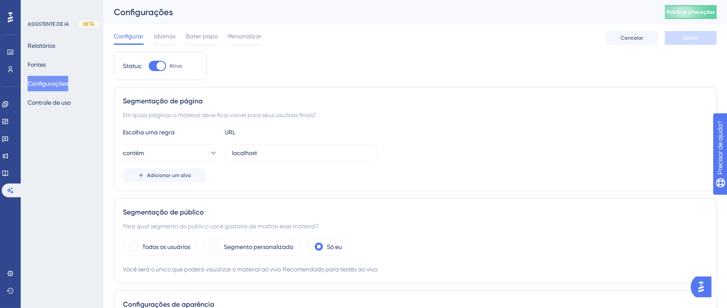
click at [59, 64] on div "Relatórios Fontes Configurações Controle de uso" at bounding box center [63, 74] width 70 height 72
click at [46, 64] on font "Fontes" at bounding box center [37, 64] width 18 height 7
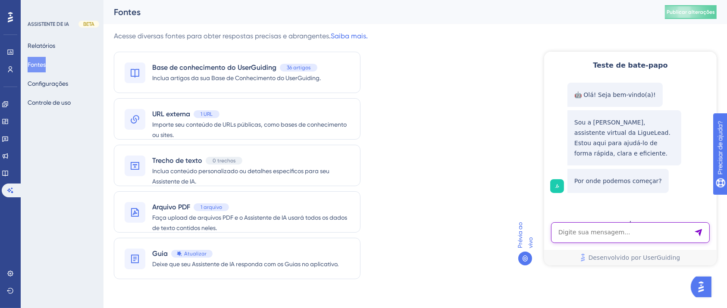
click at [618, 228] on textarea "Entrada de texto do assistente de IA" at bounding box center [629, 232] width 159 height 21
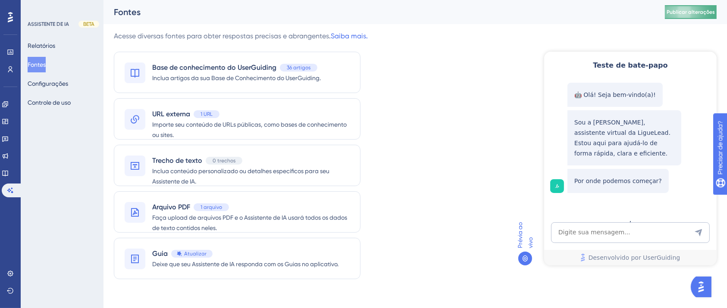
click at [697, 15] on font "Publicar alterações" at bounding box center [690, 12] width 48 height 6
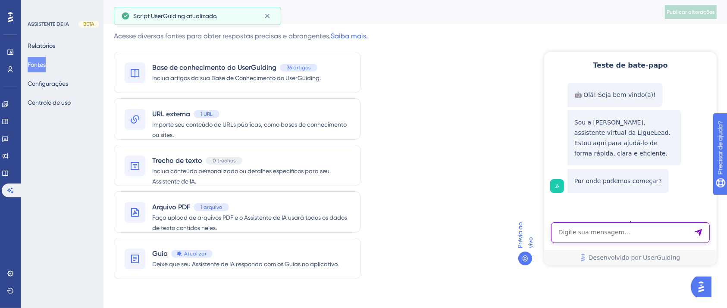
click at [598, 228] on textarea "Entrada de texto do assistente de IA" at bounding box center [629, 232] width 159 height 21
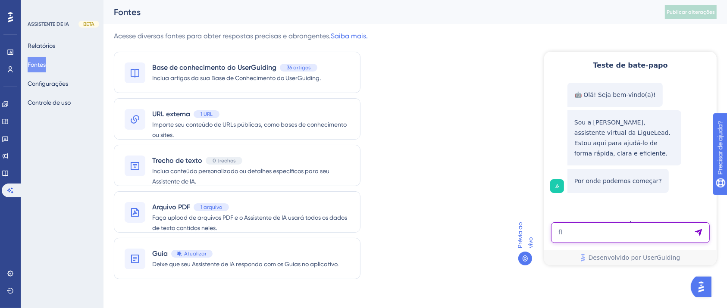
type textarea "f"
type textarea "leads"
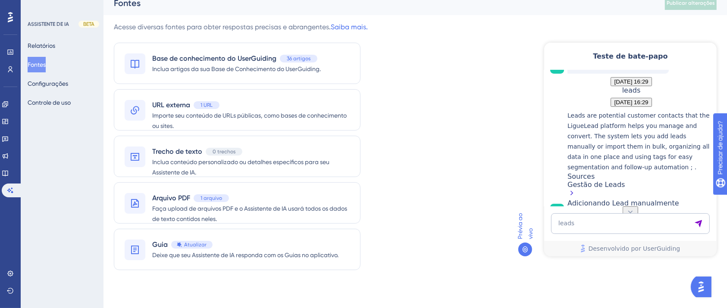
scroll to position [157, 0]
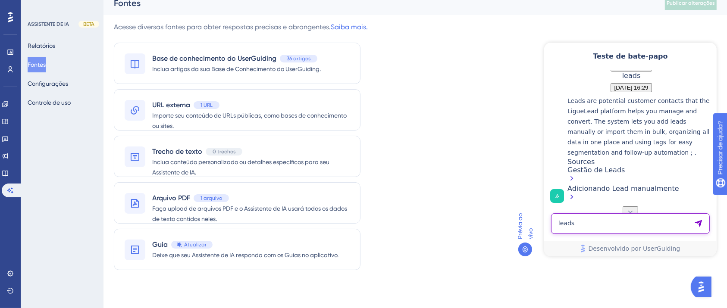
click at [622, 220] on textarea "leads" at bounding box center [629, 223] width 159 height 21
click at [610, 178] on div "Gestão de Leads" at bounding box center [639, 175] width 145 height 19
